Goal: Task Accomplishment & Management: Manage account settings

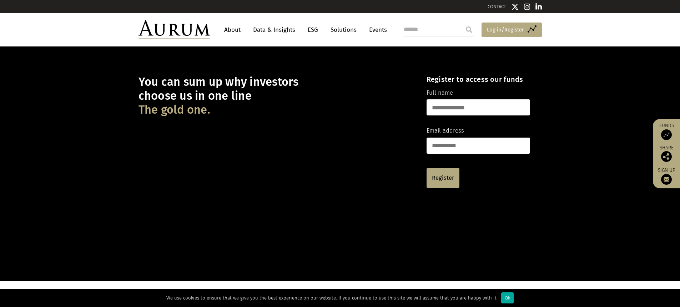
click at [498, 31] on span "Log in/Register" at bounding box center [505, 29] width 37 height 9
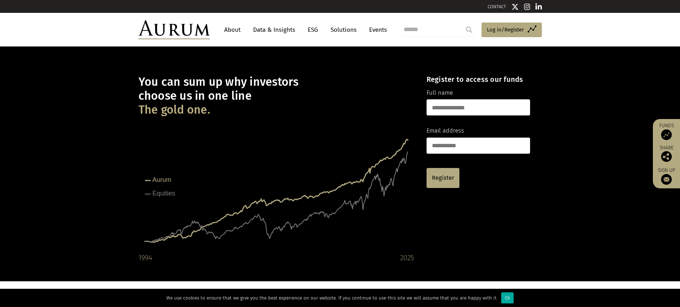
click at [453, 110] on input "text" at bounding box center [479, 107] width 104 height 16
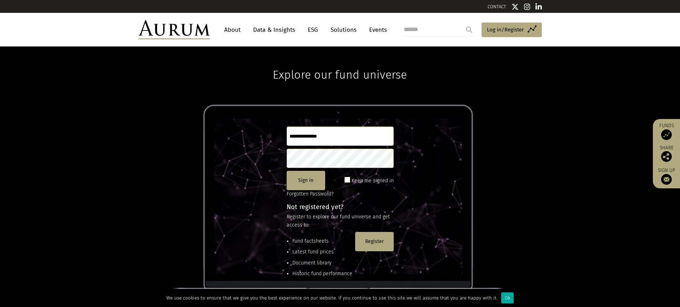
click at [336, 130] on input "text" at bounding box center [340, 135] width 107 height 19
type input "**********"
click at [301, 182] on button "Sign in" at bounding box center [306, 180] width 39 height 19
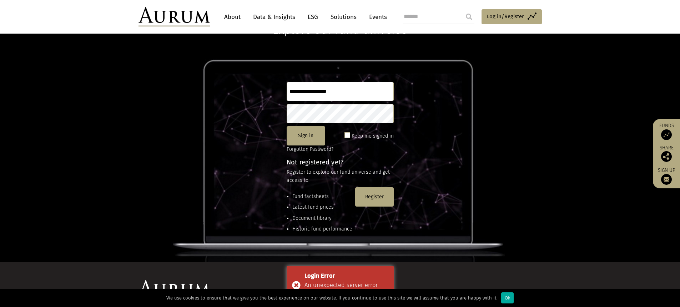
scroll to position [71, 0]
